Goal: Use online tool/utility: Utilize a website feature to perform a specific function

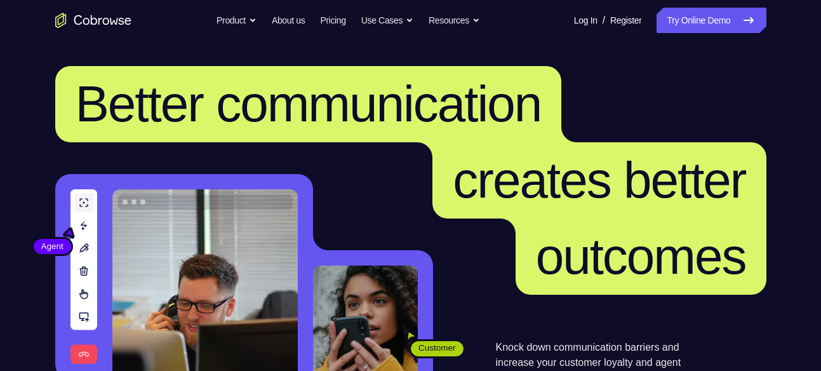
click at [703, 6] on nav "Go back Powerful, Flexible and Trustworthy. Avoid all extra friction for both A…" at bounding box center [410, 20] width 821 height 41
click at [697, 16] on link "Try Online Demo" at bounding box center [710, 20] width 109 height 25
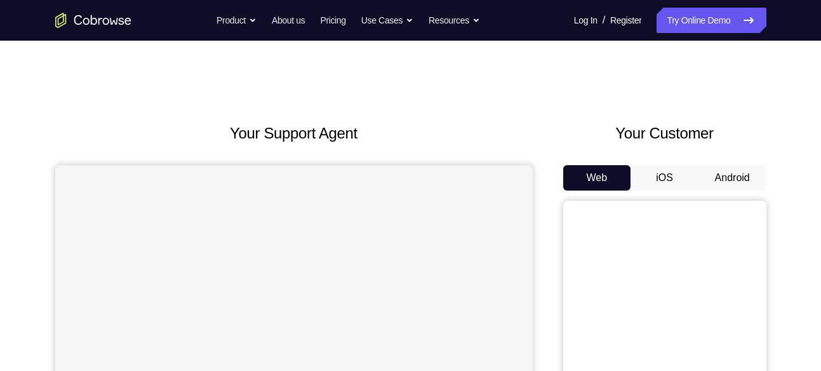
click at [732, 175] on button "Android" at bounding box center [732, 177] width 68 height 25
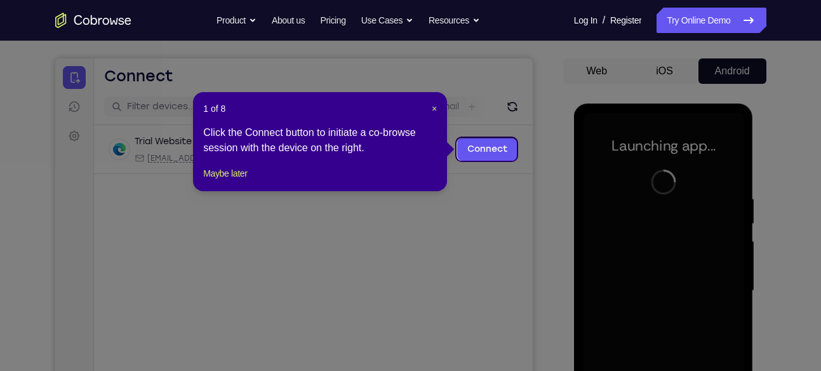
scroll to position [106, 0]
click at [434, 110] on span "×" at bounding box center [434, 109] width 5 height 10
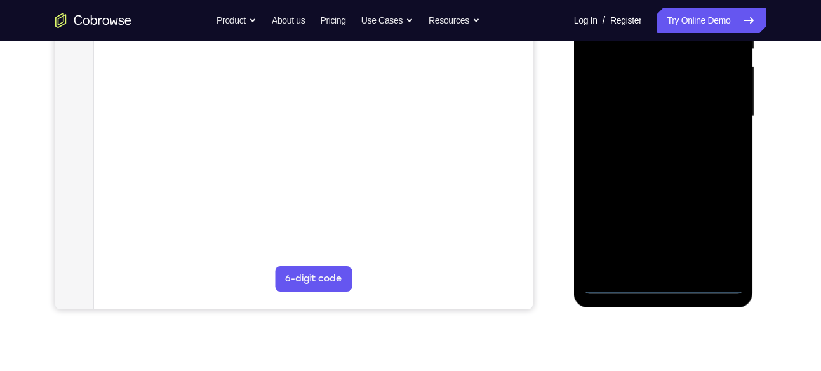
scroll to position [289, 0]
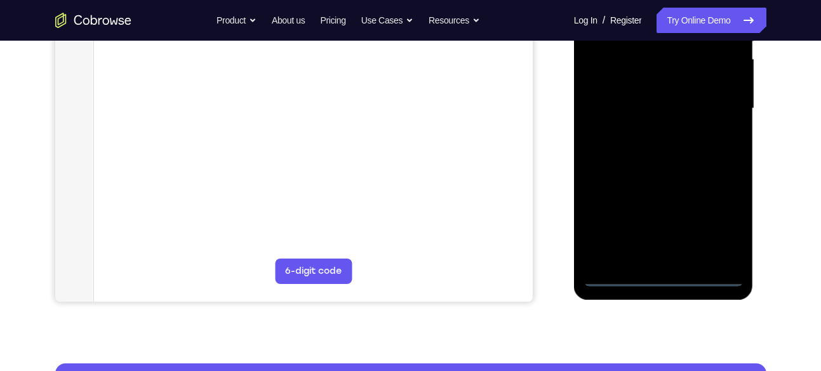
click at [663, 279] on div at bounding box center [663, 108] width 160 height 355
click at [732, 222] on div at bounding box center [663, 108] width 160 height 355
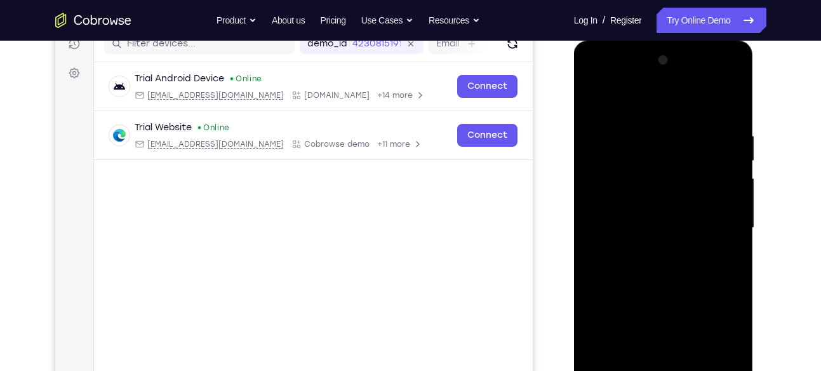
scroll to position [169, 0]
click at [595, 77] on div at bounding box center [663, 228] width 160 height 355
click at [715, 220] on div at bounding box center [663, 228] width 160 height 355
click at [649, 256] on div at bounding box center [663, 228] width 160 height 355
click at [649, 252] on div at bounding box center [663, 228] width 160 height 355
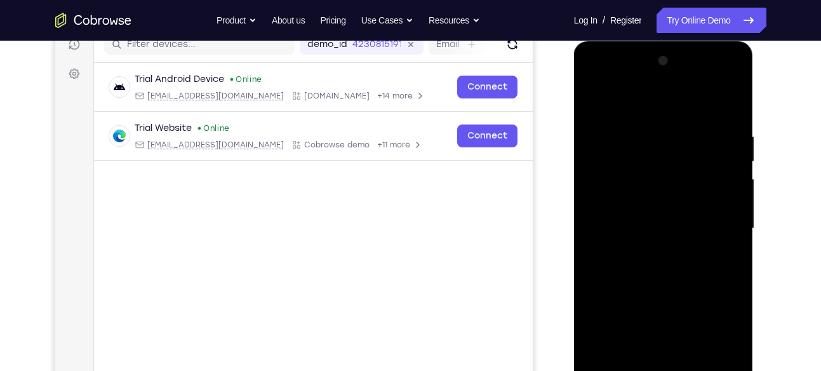
click at [647, 195] on div at bounding box center [663, 228] width 160 height 355
click at [629, 215] on div at bounding box center [663, 228] width 160 height 355
drag, startPoint x: 614, startPoint y: 208, endPoint x: 607, endPoint y: 161, distance: 46.9
click at [607, 161] on div at bounding box center [663, 228] width 160 height 355
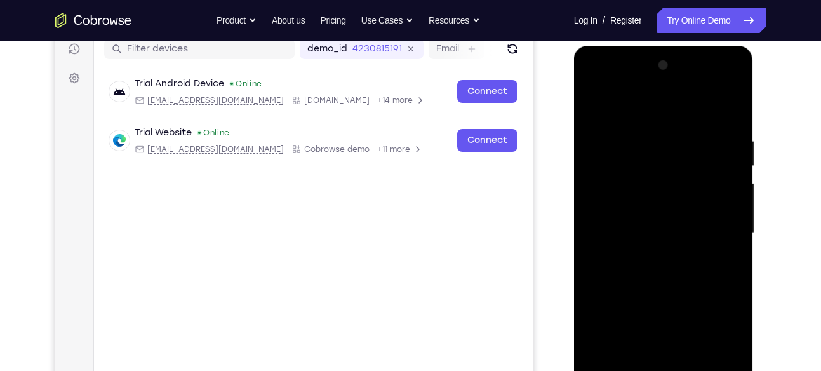
scroll to position [164, 0]
click at [660, 202] on div at bounding box center [663, 233] width 160 height 355
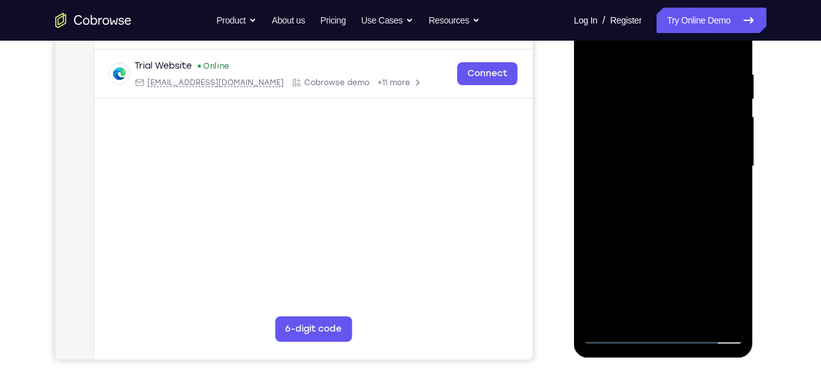
scroll to position [225, 0]
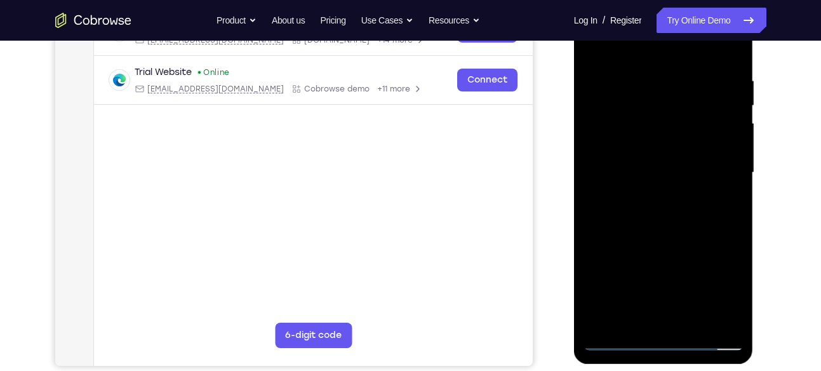
click at [644, 69] on div at bounding box center [663, 172] width 160 height 355
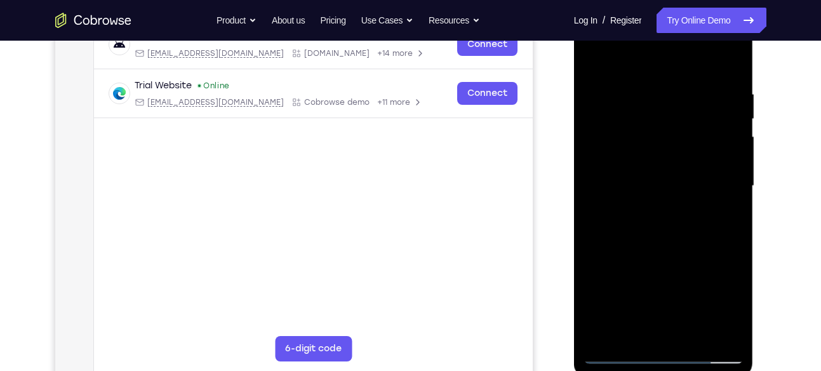
scroll to position [209, 0]
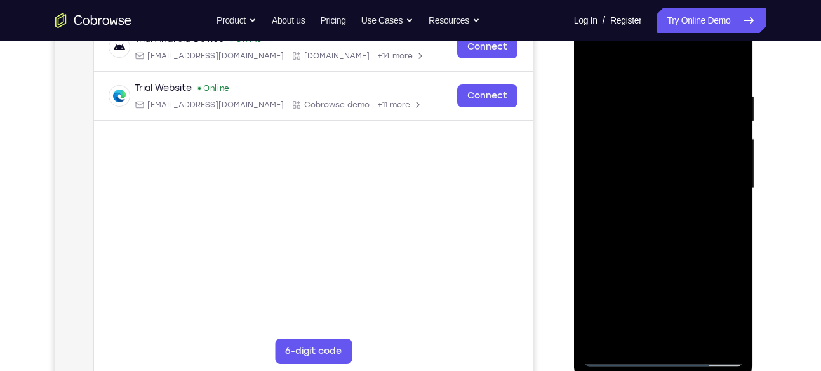
click at [728, 67] on div at bounding box center [663, 188] width 160 height 355
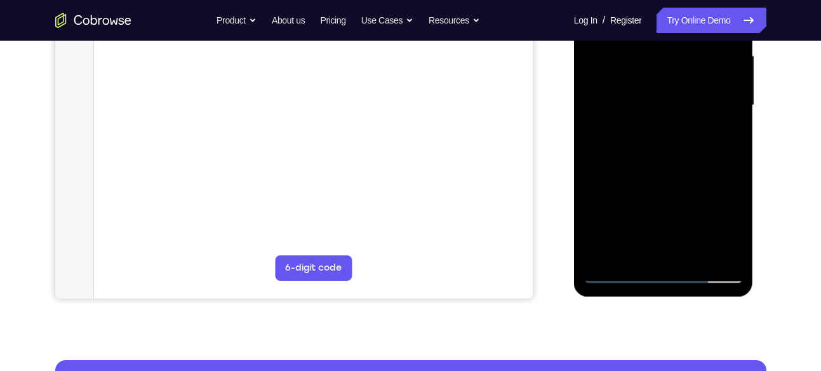
scroll to position [293, 0]
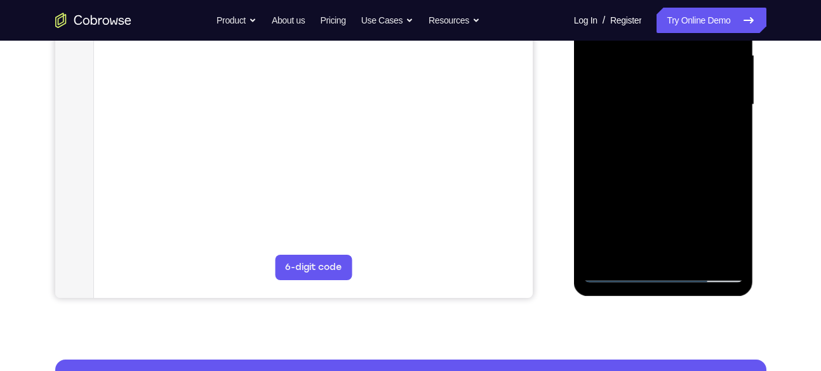
click at [698, 258] on div at bounding box center [663, 104] width 160 height 355
click at [663, 177] on div at bounding box center [663, 104] width 160 height 355
click at [642, 102] on div at bounding box center [663, 104] width 160 height 355
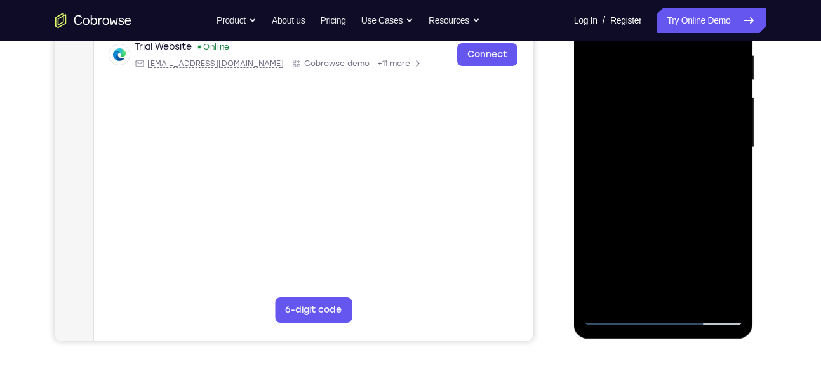
scroll to position [202, 0]
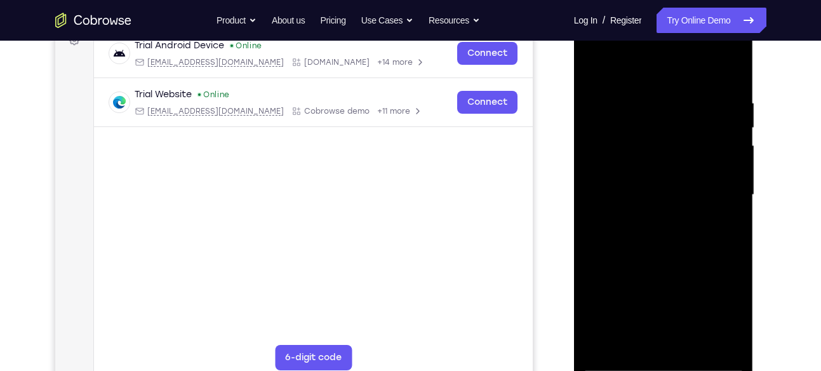
click at [588, 66] on div at bounding box center [663, 194] width 160 height 355
click at [651, 213] on div at bounding box center [663, 194] width 160 height 355
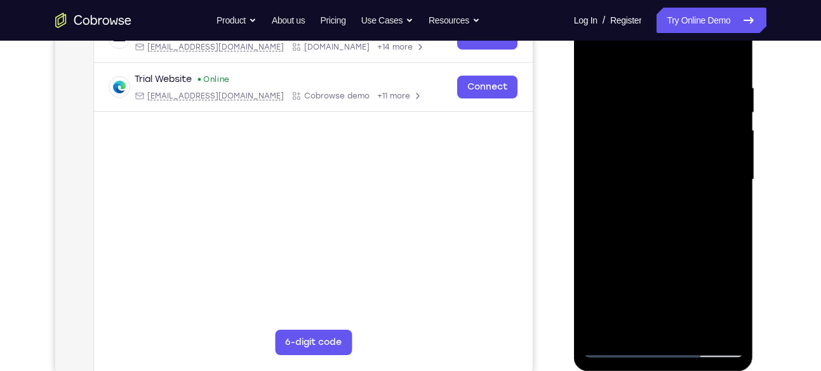
scroll to position [201, 0]
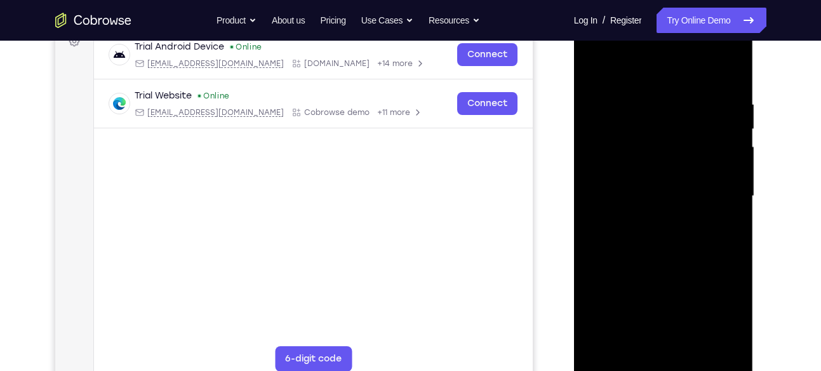
click at [591, 64] on div at bounding box center [663, 195] width 160 height 355
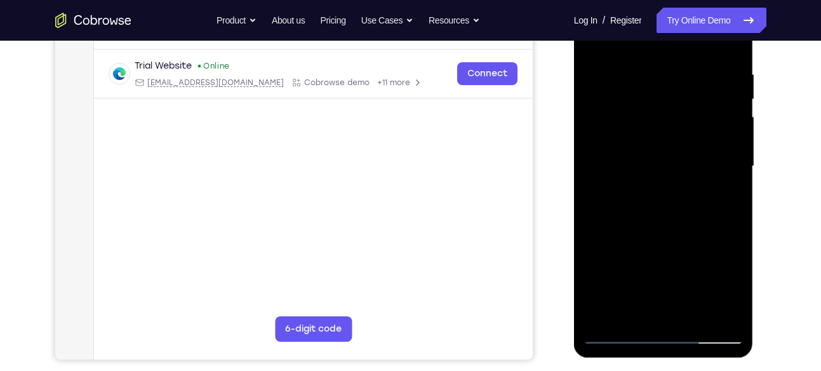
scroll to position [238, 0]
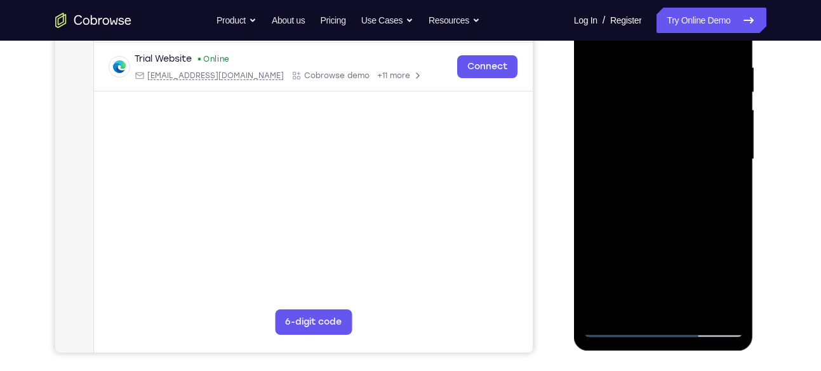
click at [644, 182] on div at bounding box center [663, 159] width 160 height 355
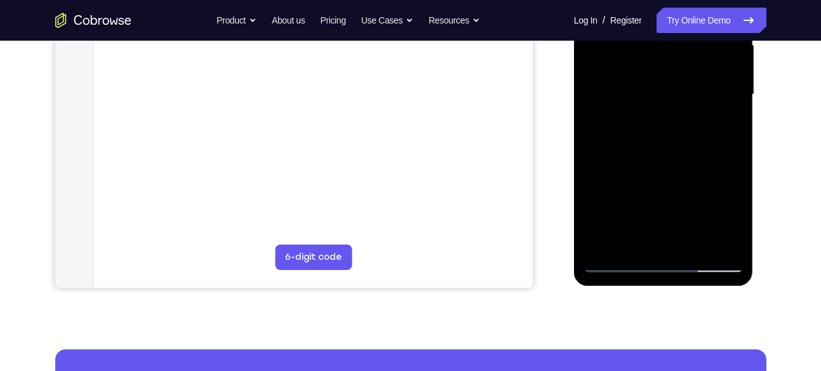
scroll to position [317, 0]
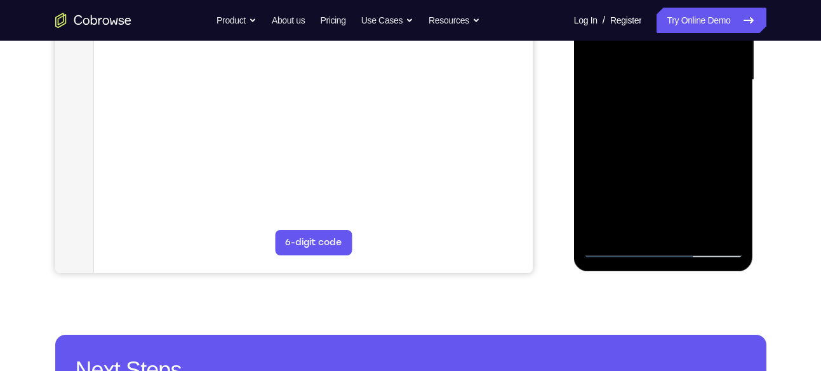
click at [723, 112] on div at bounding box center [663, 79] width 160 height 355
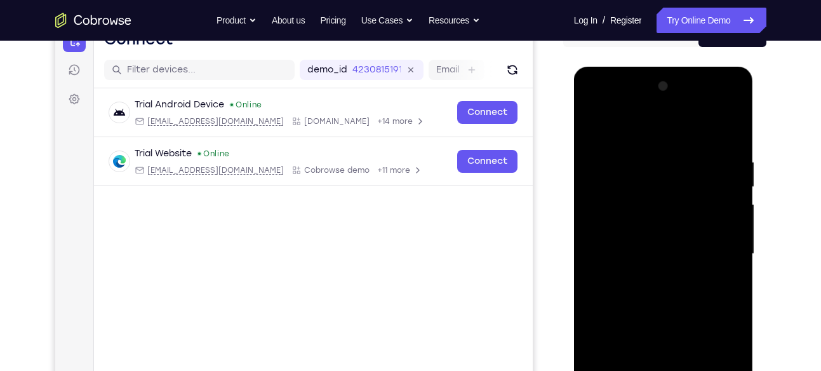
scroll to position [143, 0]
click at [652, 107] on div at bounding box center [663, 254] width 160 height 355
click at [727, 105] on div at bounding box center [663, 254] width 160 height 355
click at [637, 230] on div at bounding box center [663, 254] width 160 height 355
drag, startPoint x: 687, startPoint y: 211, endPoint x: 687, endPoint y: 166, distance: 44.4
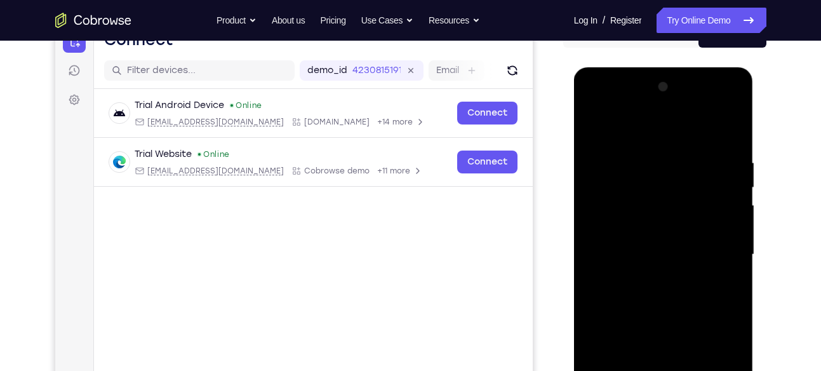
click at [687, 166] on div at bounding box center [663, 254] width 160 height 355
drag, startPoint x: 697, startPoint y: 161, endPoint x: 689, endPoint y: 197, distance: 37.9
click at [689, 197] on div at bounding box center [663, 254] width 160 height 355
click at [660, 204] on div at bounding box center [663, 254] width 160 height 355
click at [652, 237] on div at bounding box center [663, 254] width 160 height 355
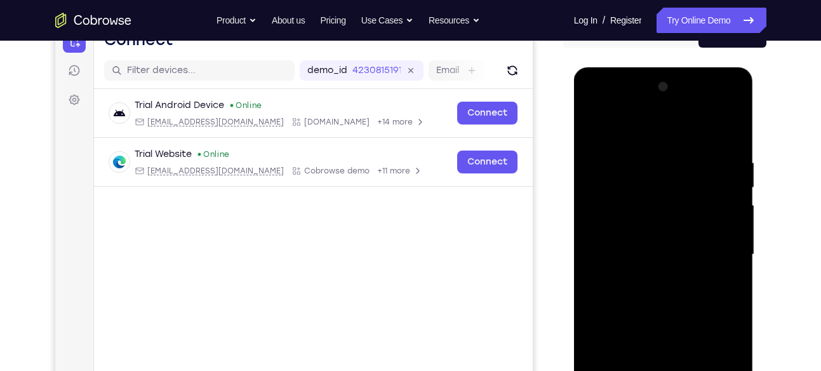
click at [664, 225] on div at bounding box center [663, 254] width 160 height 355
click at [605, 254] on div at bounding box center [663, 254] width 160 height 355
click at [624, 241] on div at bounding box center [663, 254] width 160 height 355
click at [612, 256] on div at bounding box center [663, 254] width 160 height 355
click at [605, 256] on div at bounding box center [663, 254] width 160 height 355
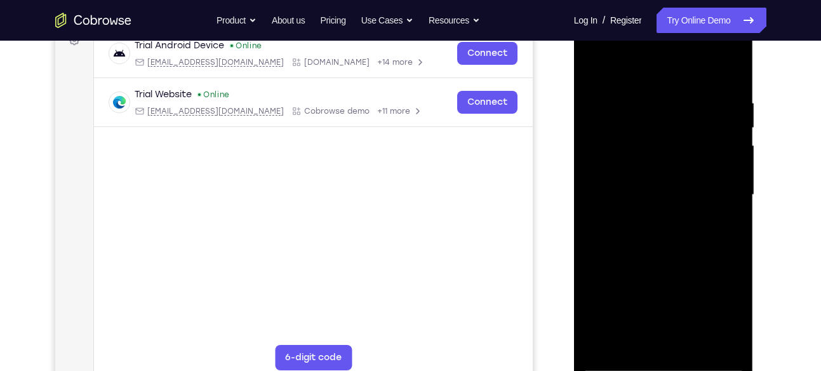
scroll to position [202, 0]
click at [653, 191] on div at bounding box center [663, 195] width 160 height 355
click at [610, 198] on div at bounding box center [663, 195] width 160 height 355
click at [654, 180] on div at bounding box center [663, 195] width 160 height 355
click at [607, 199] on div at bounding box center [663, 195] width 160 height 355
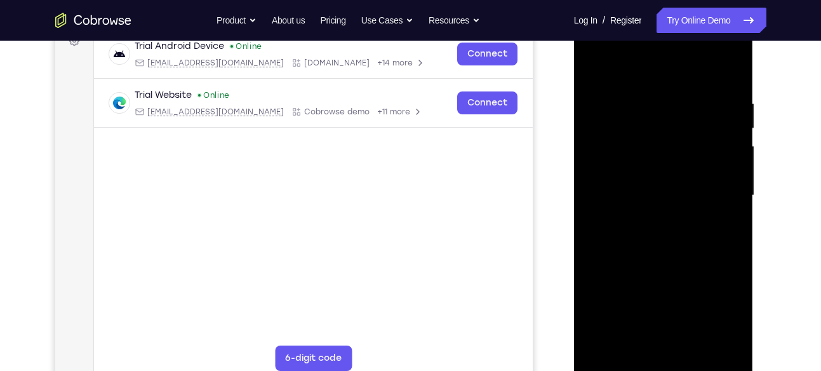
click at [616, 185] on div at bounding box center [663, 195] width 160 height 355
click at [635, 179] on div at bounding box center [663, 195] width 160 height 355
click at [611, 198] on div at bounding box center [663, 195] width 160 height 355
drag, startPoint x: 617, startPoint y: 198, endPoint x: 639, endPoint y: 195, distance: 21.8
click at [639, 195] on div at bounding box center [663, 195] width 160 height 355
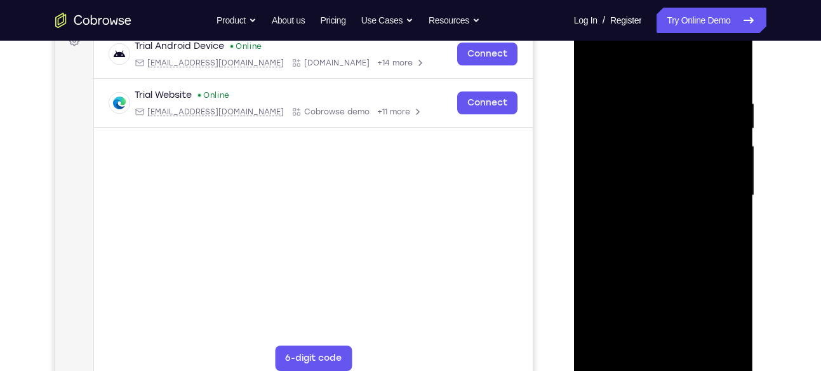
drag, startPoint x: 639, startPoint y: 195, endPoint x: 653, endPoint y: 195, distance: 14.0
click at [653, 195] on div at bounding box center [663, 195] width 160 height 355
click at [600, 109] on div at bounding box center [663, 195] width 160 height 355
drag, startPoint x: 666, startPoint y: 181, endPoint x: 660, endPoint y: 164, distance: 18.1
click at [660, 164] on div at bounding box center [663, 195] width 160 height 355
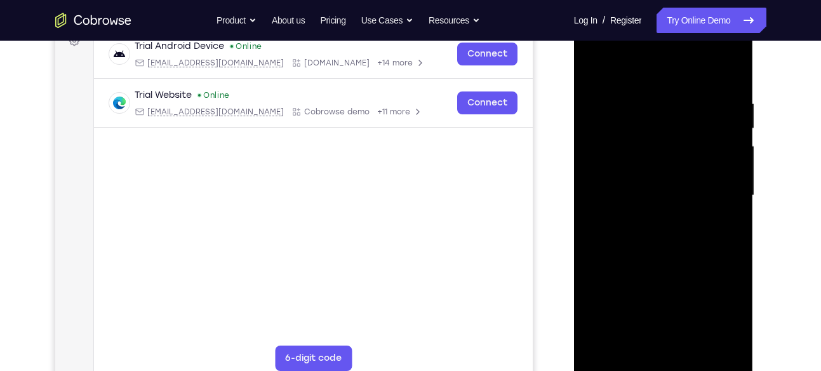
drag, startPoint x: 688, startPoint y: 175, endPoint x: 686, endPoint y: 159, distance: 15.3
click at [686, 159] on div at bounding box center [663, 195] width 160 height 355
click at [689, 143] on div at bounding box center [663, 195] width 160 height 355
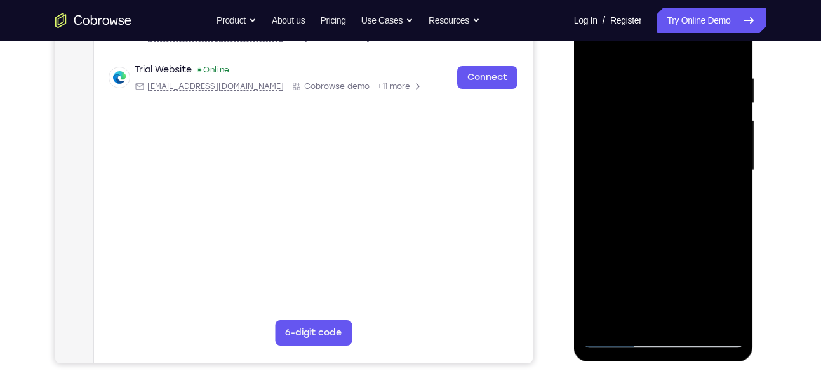
scroll to position [226, 0]
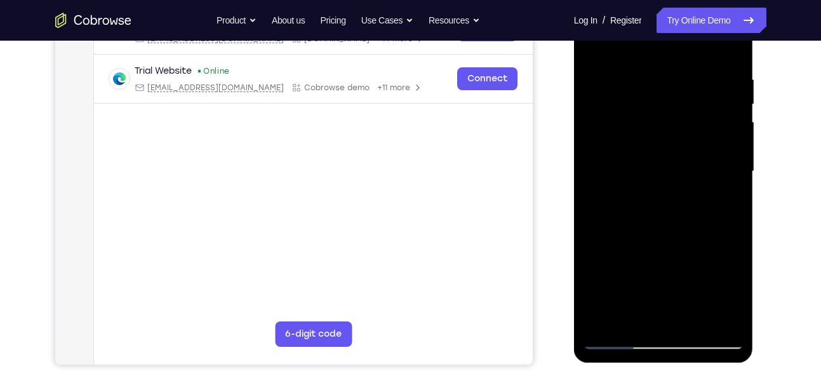
click at [669, 124] on div at bounding box center [663, 171] width 160 height 355
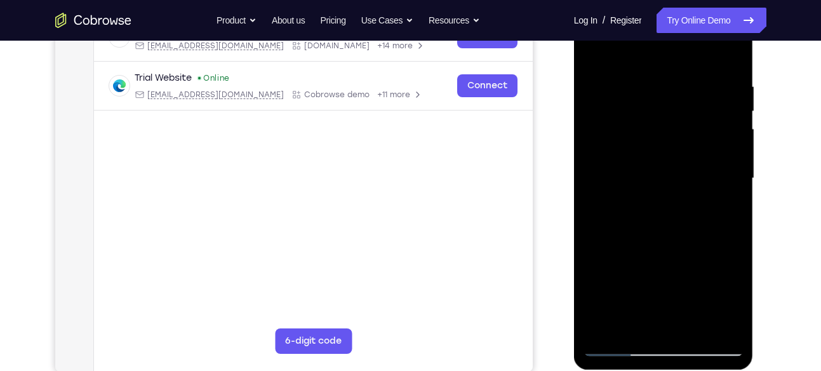
click at [598, 151] on div at bounding box center [663, 178] width 160 height 355
click at [612, 151] on div at bounding box center [663, 178] width 160 height 355
click at [649, 151] on div at bounding box center [663, 178] width 160 height 355
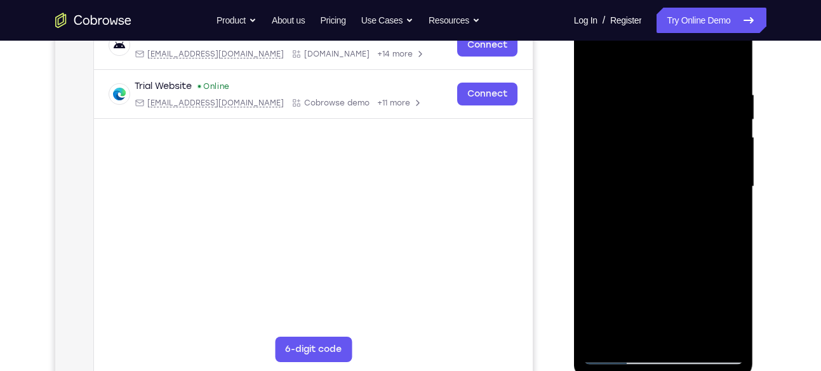
scroll to position [211, 0]
click at [677, 95] on div at bounding box center [663, 185] width 160 height 355
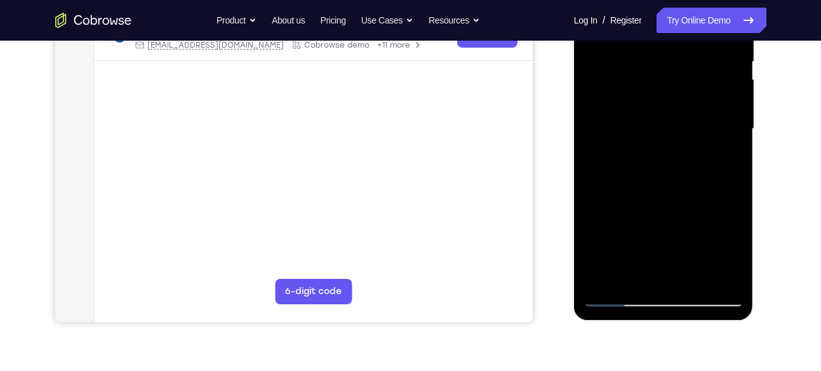
scroll to position [269, 0]
drag, startPoint x: 690, startPoint y: 166, endPoint x: 684, endPoint y: 118, distance: 48.6
click at [684, 118] on div at bounding box center [663, 127] width 160 height 355
drag, startPoint x: 680, startPoint y: 162, endPoint x: 682, endPoint y: 107, distance: 54.6
click at [682, 107] on div at bounding box center [663, 127] width 160 height 355
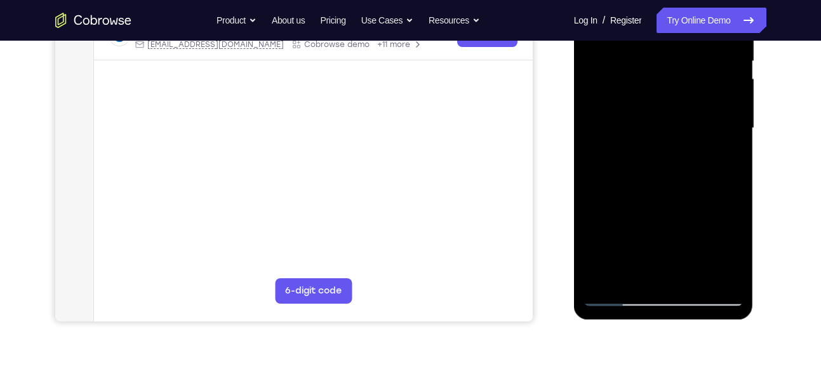
drag, startPoint x: 681, startPoint y: 190, endPoint x: 682, endPoint y: 138, distance: 52.1
click at [682, 138] on div at bounding box center [663, 127] width 160 height 355
drag, startPoint x: 684, startPoint y: 213, endPoint x: 683, endPoint y: 185, distance: 28.6
click at [683, 185] on div at bounding box center [663, 127] width 160 height 355
drag, startPoint x: 653, startPoint y: 222, endPoint x: 665, endPoint y: 171, distance: 52.2
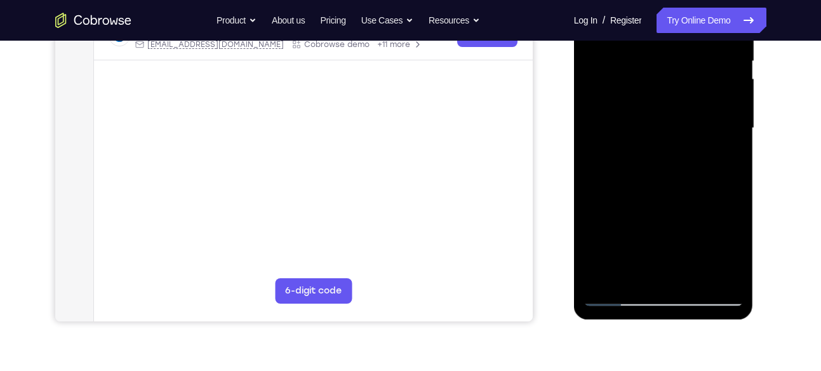
click at [665, 171] on div at bounding box center [663, 127] width 160 height 355
drag, startPoint x: 664, startPoint y: 207, endPoint x: 661, endPoint y: 152, distance: 54.7
click at [661, 152] on div at bounding box center [663, 127] width 160 height 355
drag, startPoint x: 676, startPoint y: 193, endPoint x: 676, endPoint y: 112, distance: 81.2
click at [676, 112] on div at bounding box center [663, 127] width 160 height 355
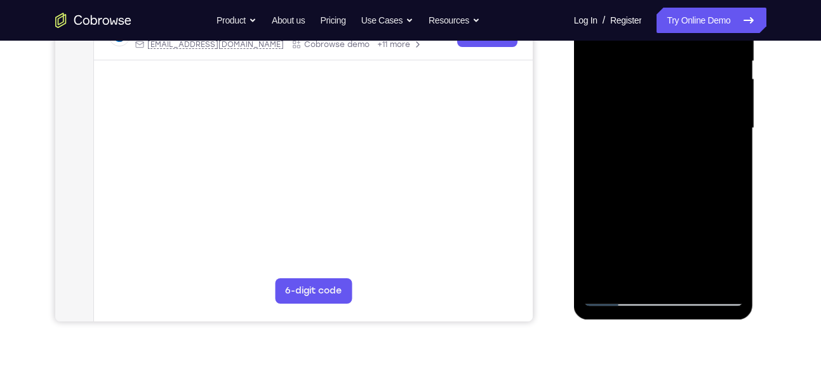
drag, startPoint x: 678, startPoint y: 192, endPoint x: 678, endPoint y: 129, distance: 62.2
click at [678, 129] on div at bounding box center [663, 127] width 160 height 355
drag, startPoint x: 670, startPoint y: 220, endPoint x: 667, endPoint y: 156, distance: 64.1
click at [667, 156] on div at bounding box center [663, 127] width 160 height 355
drag, startPoint x: 671, startPoint y: 191, endPoint x: 680, endPoint y: 89, distance: 101.9
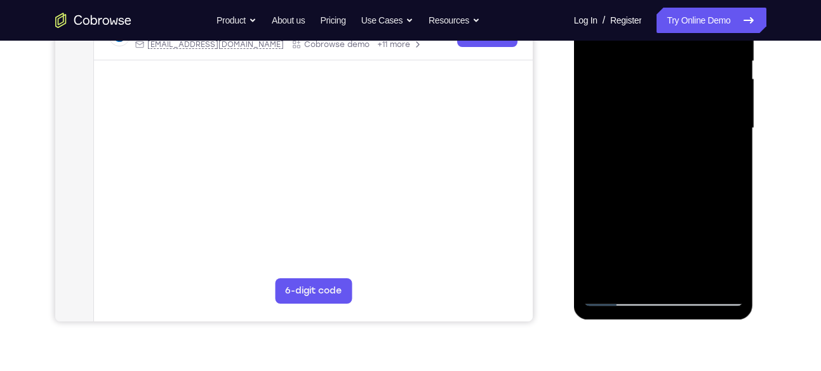
click at [680, 89] on div at bounding box center [663, 127] width 160 height 355
drag, startPoint x: 682, startPoint y: 211, endPoint x: 684, endPoint y: 127, distance: 84.4
click at [684, 127] on div at bounding box center [663, 127] width 160 height 355
drag, startPoint x: 689, startPoint y: 125, endPoint x: 687, endPoint y: 181, distance: 55.9
click at [687, 181] on div at bounding box center [663, 127] width 160 height 355
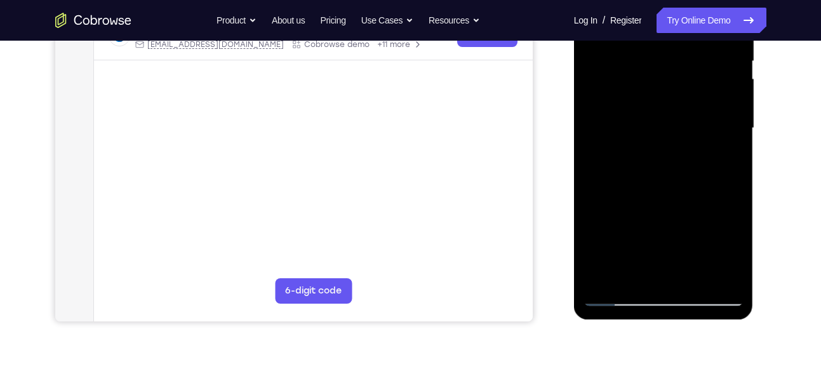
drag, startPoint x: 691, startPoint y: 109, endPoint x: 680, endPoint y: 241, distance: 133.1
click at [680, 241] on div at bounding box center [663, 127] width 160 height 355
drag, startPoint x: 666, startPoint y: 129, endPoint x: 653, endPoint y: 241, distance: 111.9
click at [653, 241] on div at bounding box center [663, 127] width 160 height 355
click at [673, 116] on div at bounding box center [663, 127] width 160 height 355
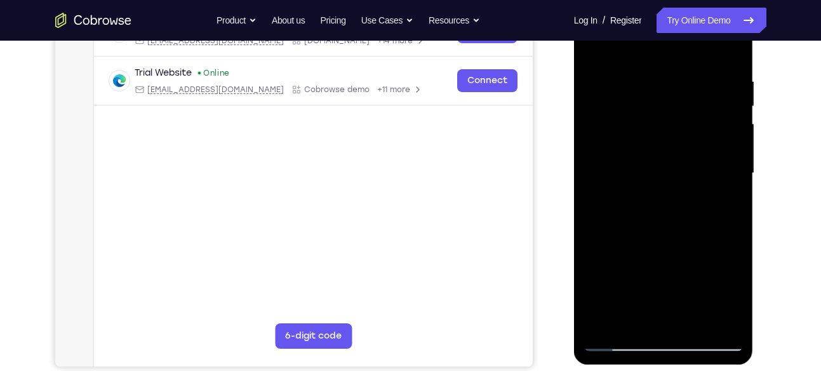
scroll to position [220, 0]
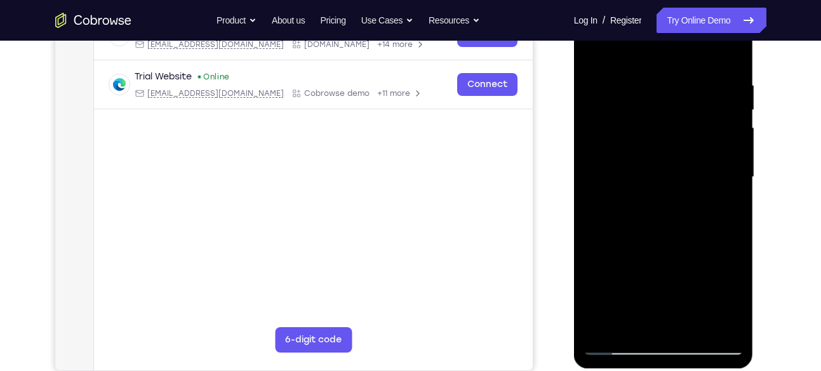
click at [659, 150] on div at bounding box center [663, 176] width 160 height 355
click at [593, 190] on div at bounding box center [663, 176] width 160 height 355
click at [595, 190] on div at bounding box center [663, 176] width 160 height 355
click at [600, 190] on div at bounding box center [663, 176] width 160 height 355
click at [605, 190] on div at bounding box center [663, 176] width 160 height 355
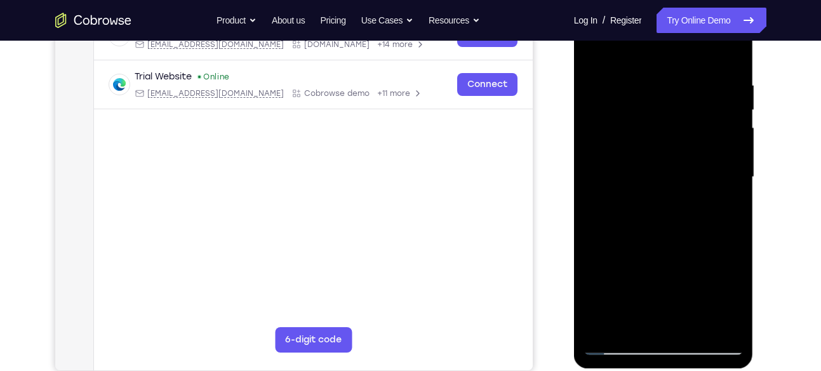
click at [615, 190] on div at bounding box center [663, 176] width 160 height 355
click at [634, 160] on div at bounding box center [663, 176] width 160 height 355
click at [611, 190] on div at bounding box center [663, 176] width 160 height 355
click at [626, 161] on div at bounding box center [663, 176] width 160 height 355
click at [622, 190] on div at bounding box center [663, 176] width 160 height 355
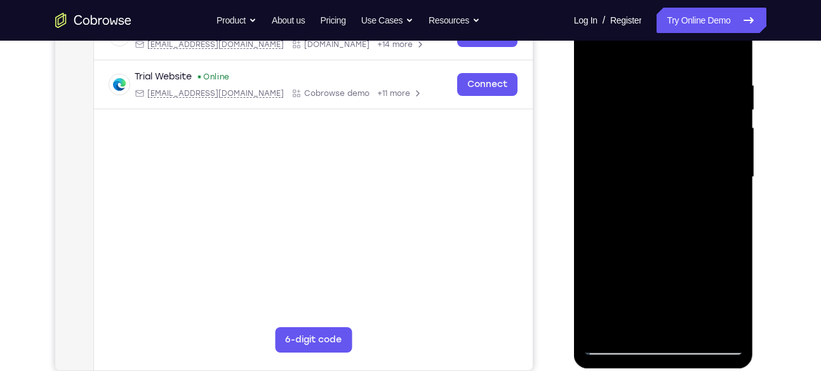
click at [660, 186] on div at bounding box center [663, 176] width 160 height 355
click at [650, 196] on div at bounding box center [663, 176] width 160 height 355
click at [672, 190] on div at bounding box center [663, 176] width 160 height 355
click at [670, 190] on div at bounding box center [663, 176] width 160 height 355
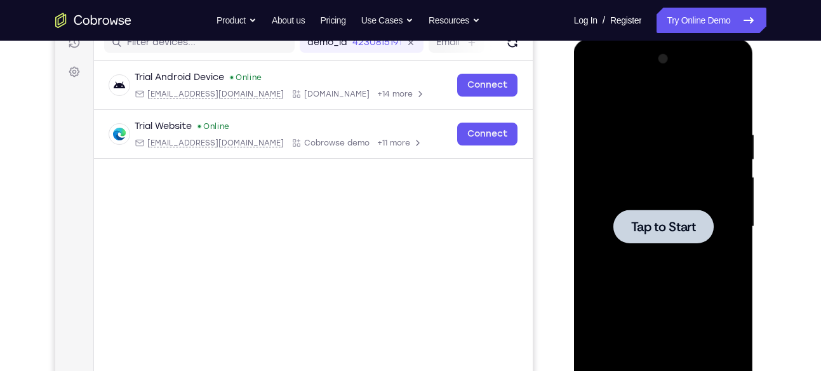
scroll to position [183, 0]
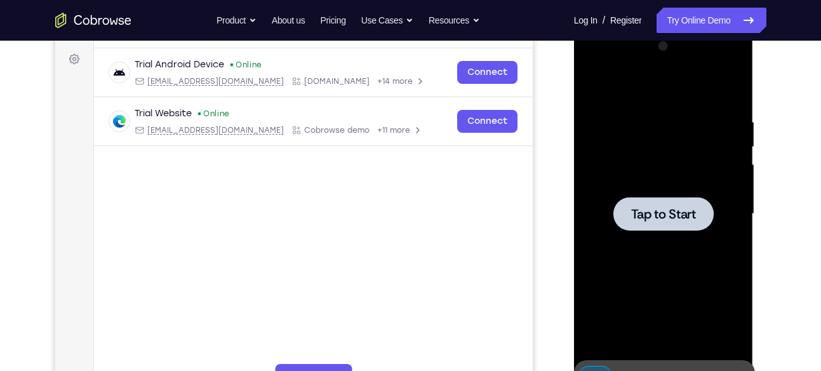
click at [622, 149] on div at bounding box center [663, 213] width 160 height 355
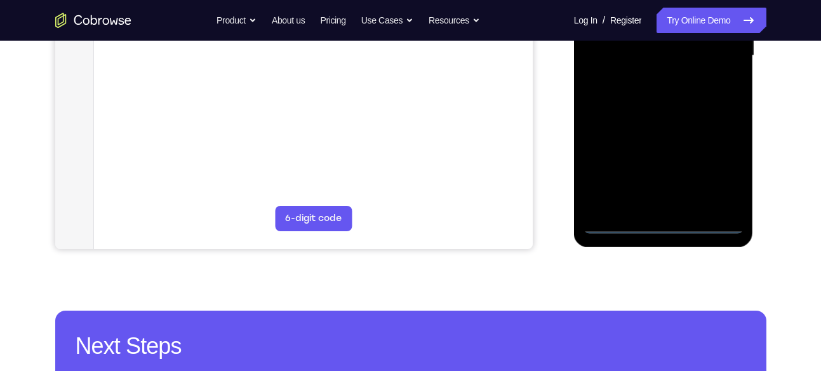
scroll to position [342, 0]
click at [668, 222] on div at bounding box center [663, 55] width 160 height 355
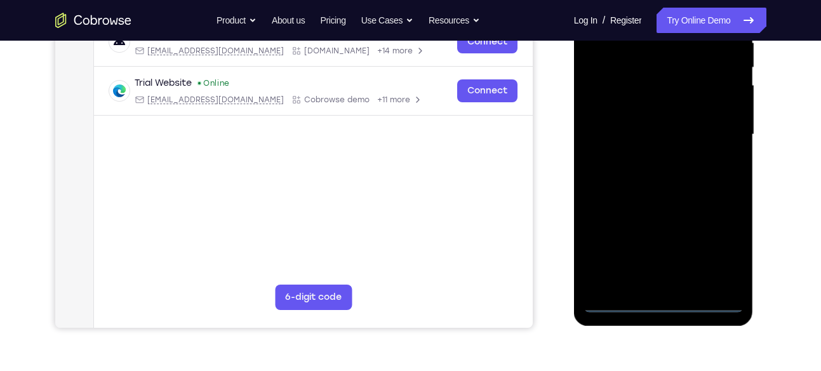
scroll to position [262, 0]
click at [717, 241] on div at bounding box center [663, 134] width 160 height 355
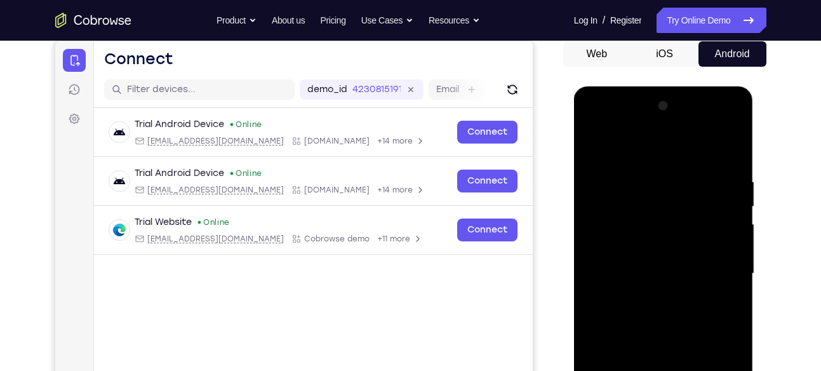
scroll to position [122, 0]
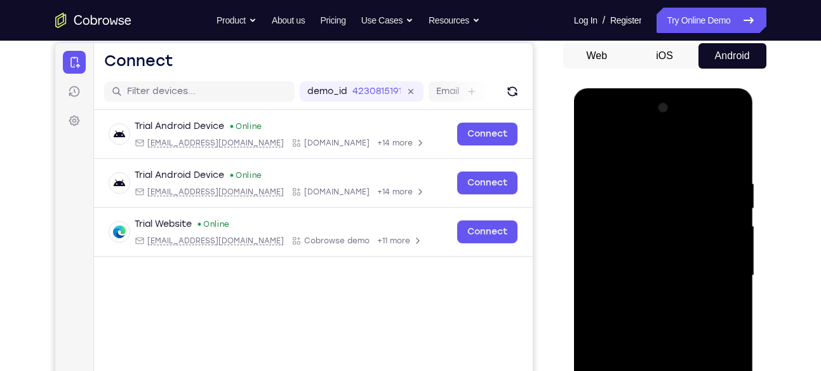
click at [596, 125] on div at bounding box center [663, 275] width 160 height 355
click at [718, 269] on div at bounding box center [663, 275] width 160 height 355
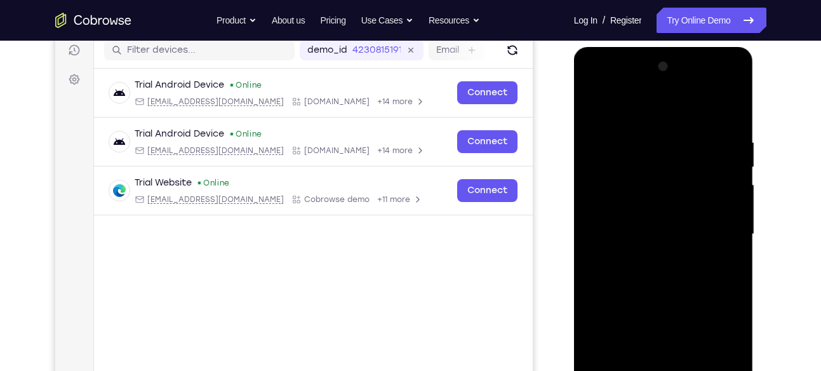
scroll to position [197, 0]
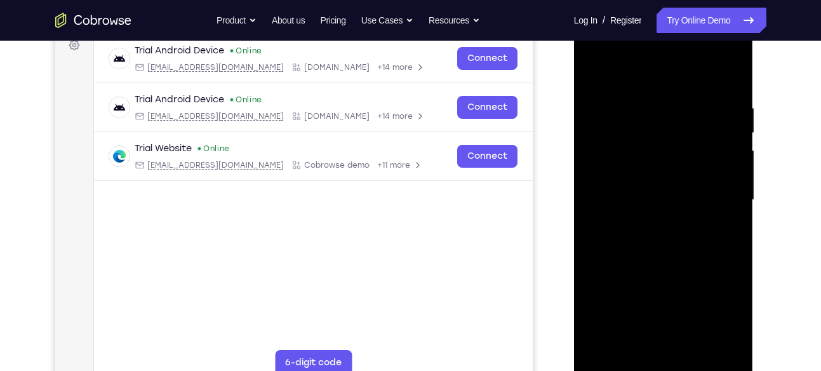
click at [649, 222] on div at bounding box center [663, 199] width 160 height 355
click at [652, 182] on div at bounding box center [663, 199] width 160 height 355
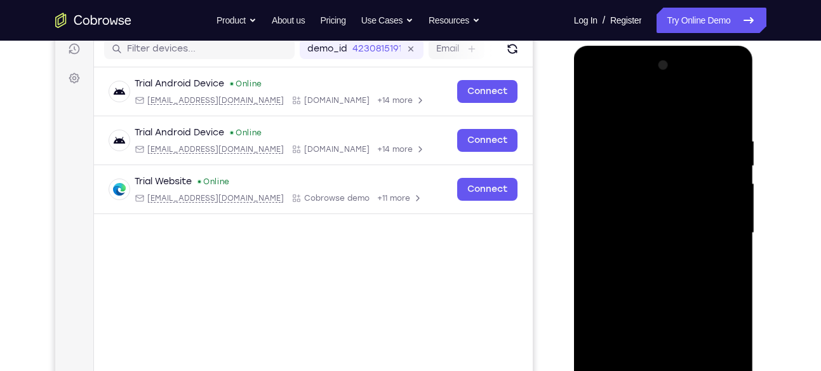
click at [649, 77] on div at bounding box center [663, 232] width 160 height 355
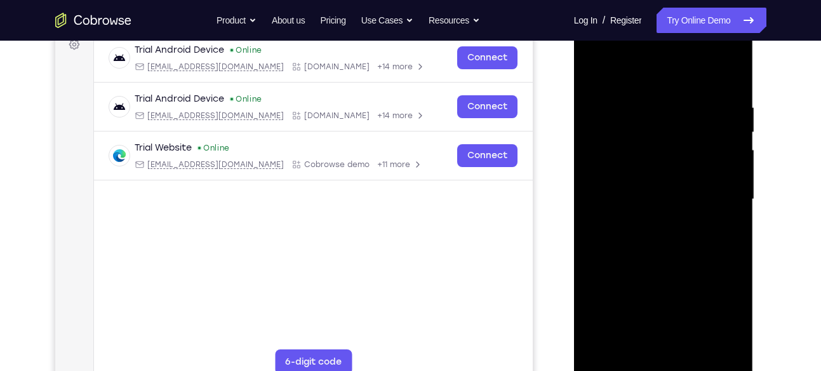
scroll to position [199, 0]
click at [656, 91] on div at bounding box center [663, 198] width 160 height 355
click at [611, 71] on div at bounding box center [663, 198] width 160 height 355
drag, startPoint x: 657, startPoint y: 196, endPoint x: 623, endPoint y: 173, distance: 41.7
click at [623, 173] on div at bounding box center [663, 198] width 160 height 355
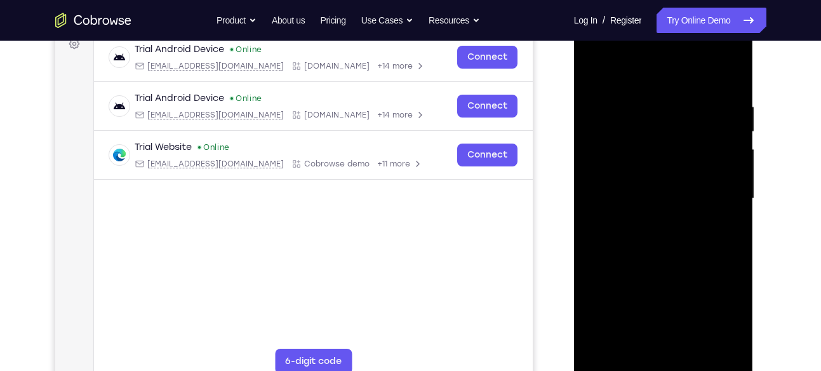
click at [623, 173] on div at bounding box center [663, 198] width 160 height 355
